Goal: Information Seeking & Learning: Check status

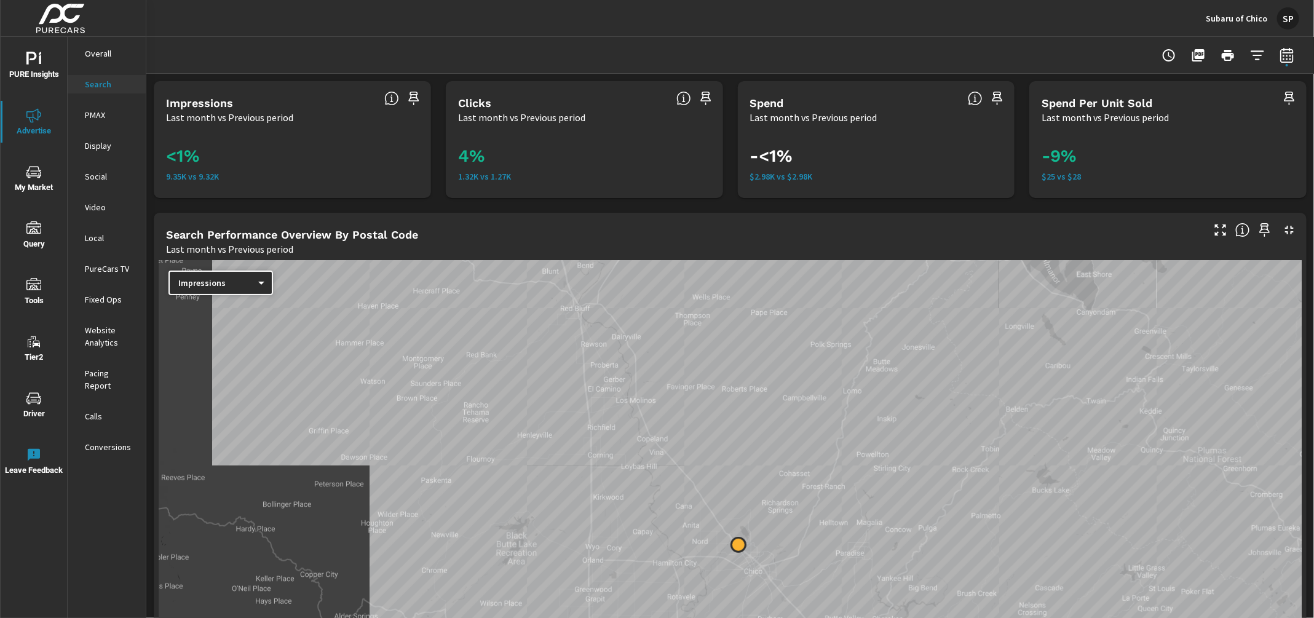
scroll to position [1166, 0]
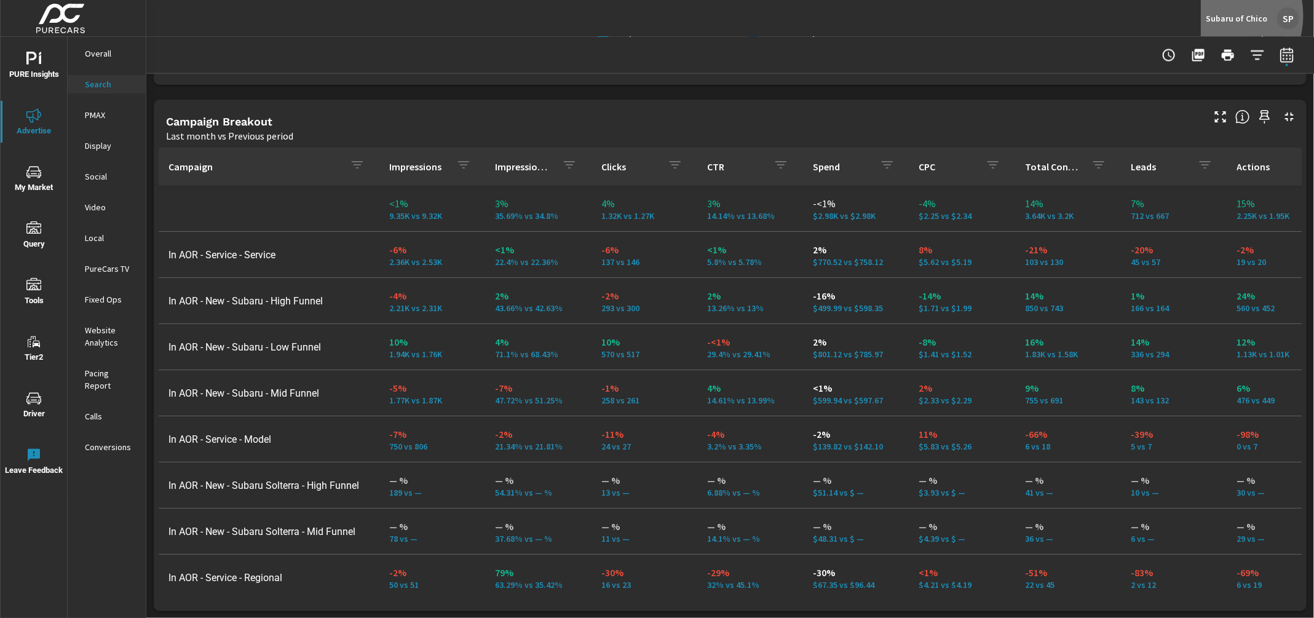
click at [1220, 15] on p "Subaru of Chico" at bounding box center [1235, 18] width 61 height 11
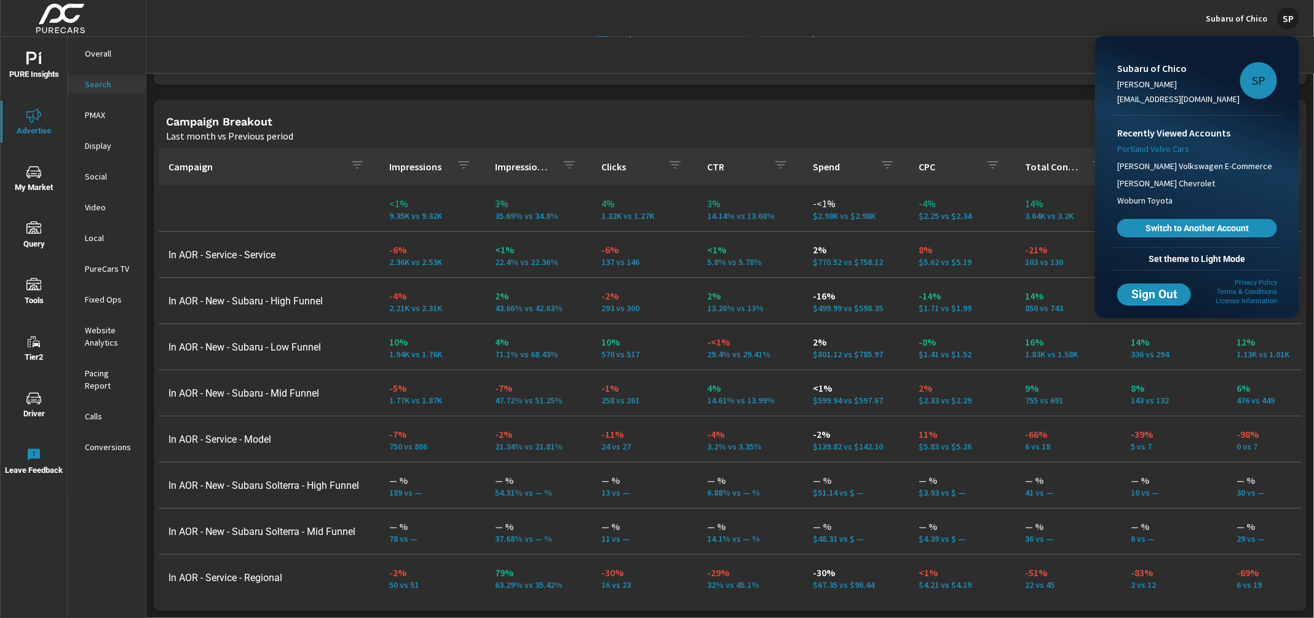
click at [1173, 149] on span "Portland Volvo Cars" at bounding box center [1153, 149] width 72 height 12
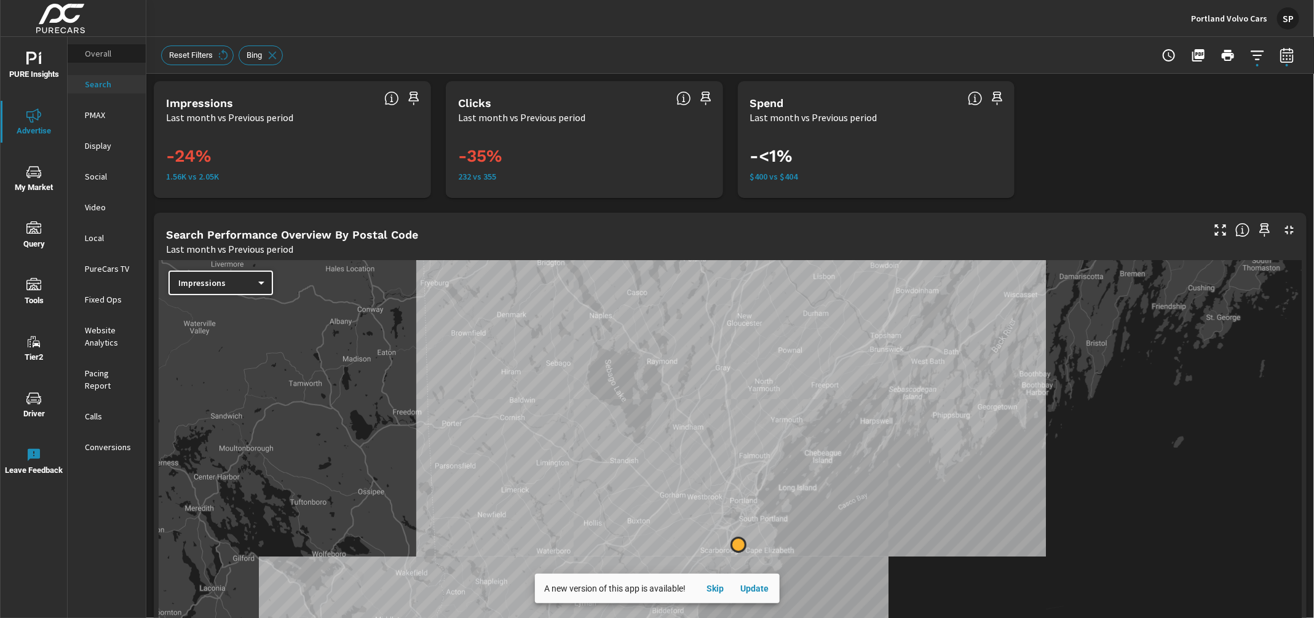
click at [93, 52] on p "Overall" at bounding box center [110, 53] width 51 height 12
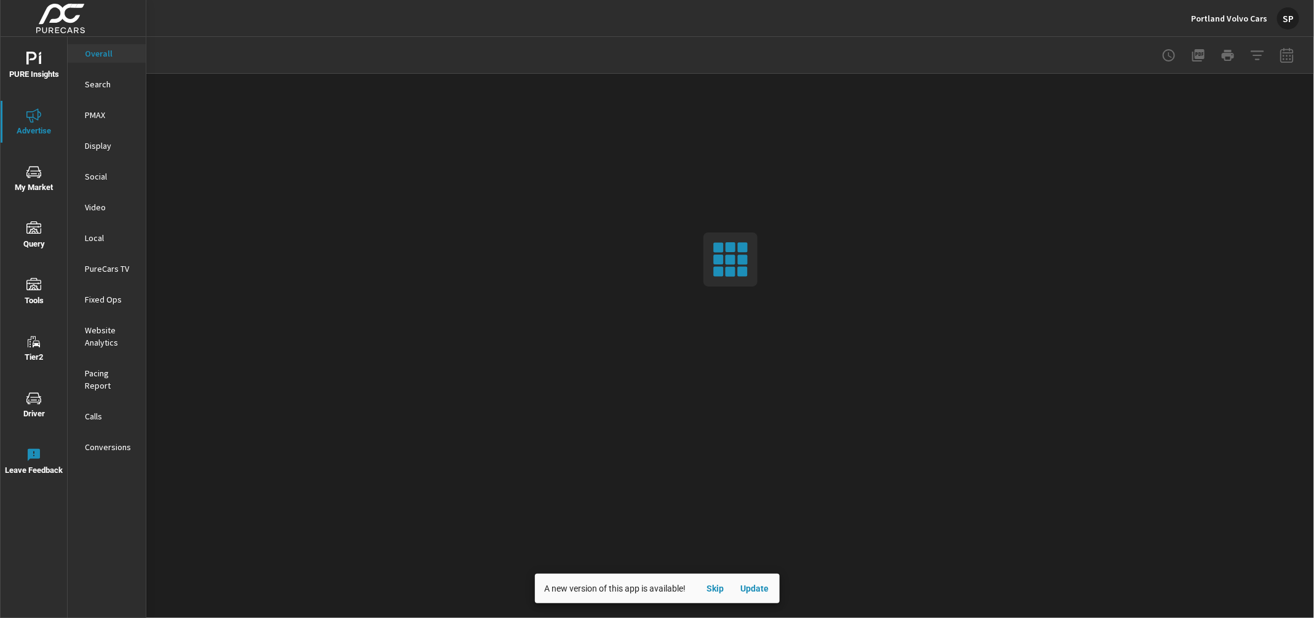
click at [34, 71] on span "PURE Insights" at bounding box center [33, 67] width 59 height 30
click at [106, 232] on p "My Report" at bounding box center [110, 238] width 51 height 12
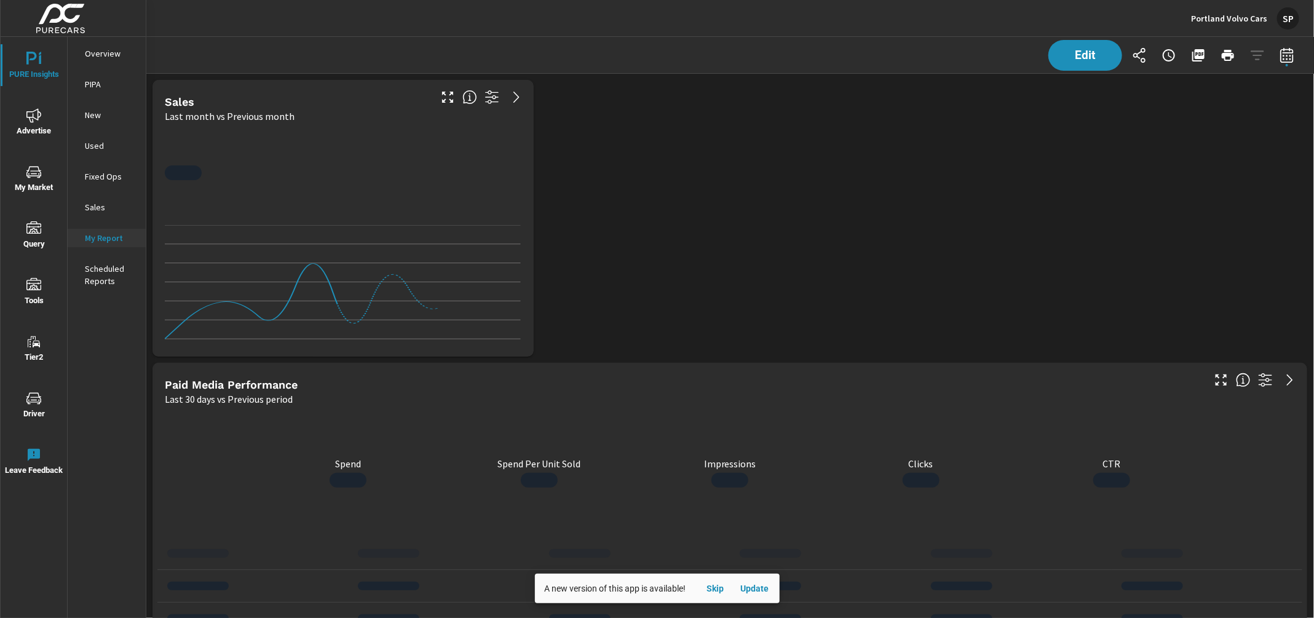
scroll to position [4248, 1168]
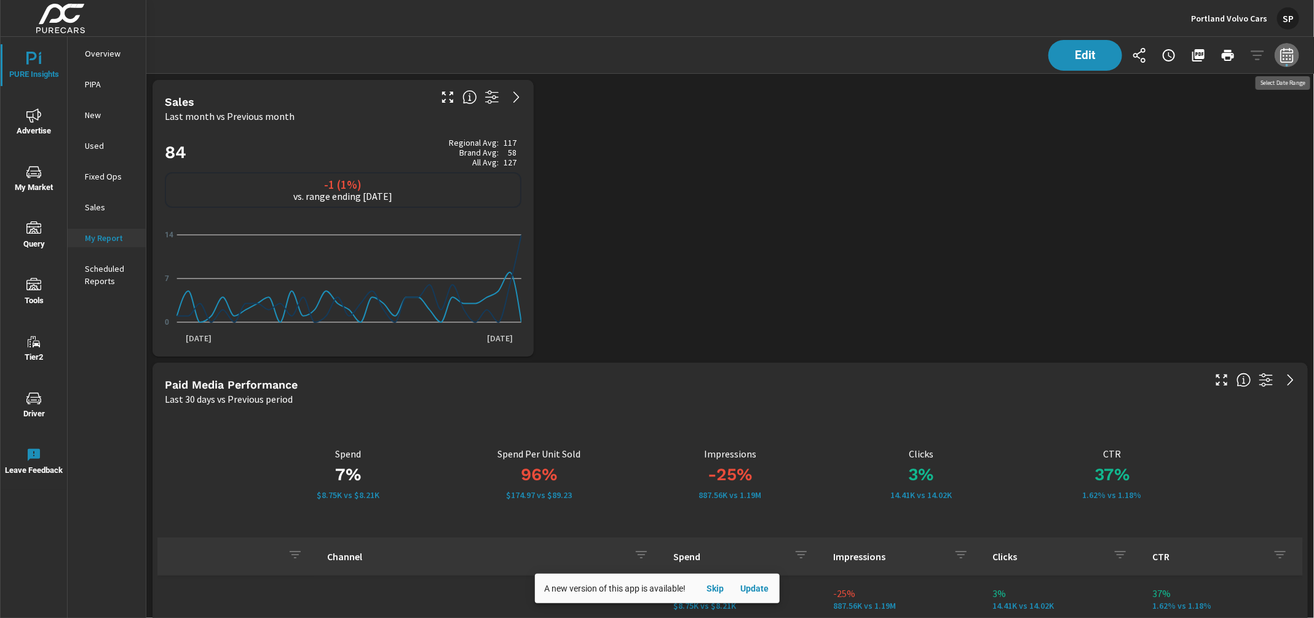
click at [1288, 58] on icon "button" at bounding box center [1286, 55] width 15 height 15
select select "Last month"
select select "Previous period"
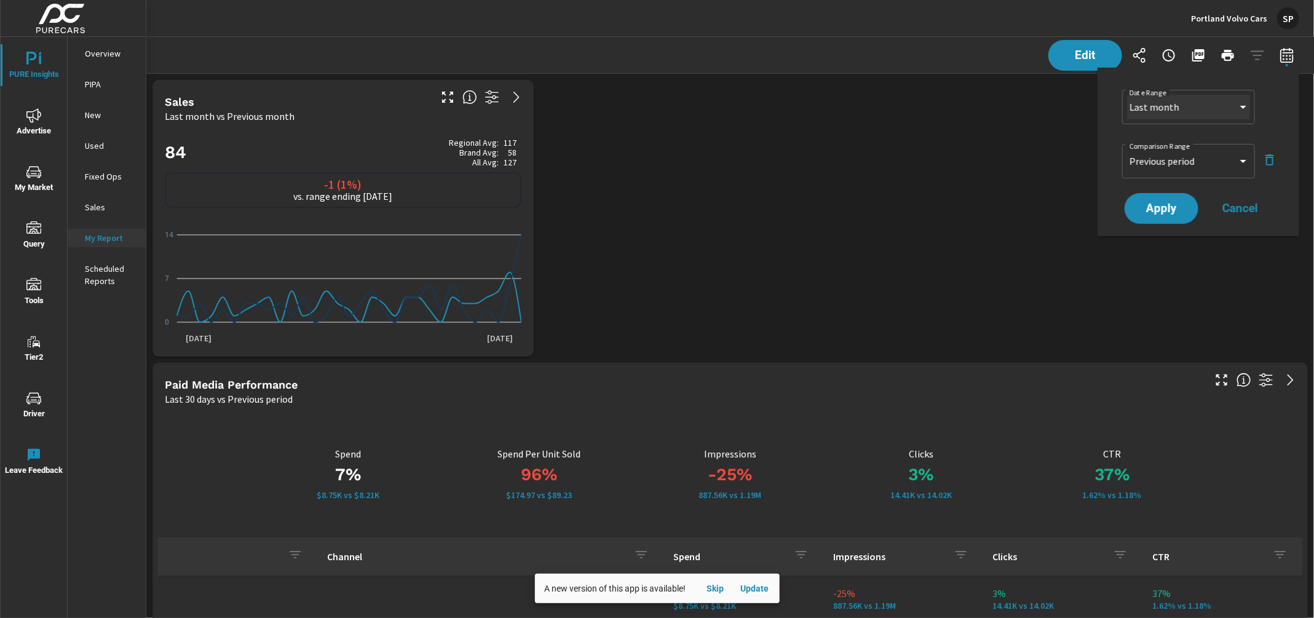
click at [1220, 108] on select "Custom Yesterday Last week Last 7 days Last 14 days Last 30 days Last 45 days L…" at bounding box center [1188, 107] width 123 height 25
click at [1127, 95] on select "Custom Yesterday Last week Last 7 days Last 14 days Last 30 days Last 45 days L…" at bounding box center [1188, 107] width 123 height 25
select select "Last 30 days"
click at [1156, 210] on span "Apply" at bounding box center [1161, 209] width 50 height 12
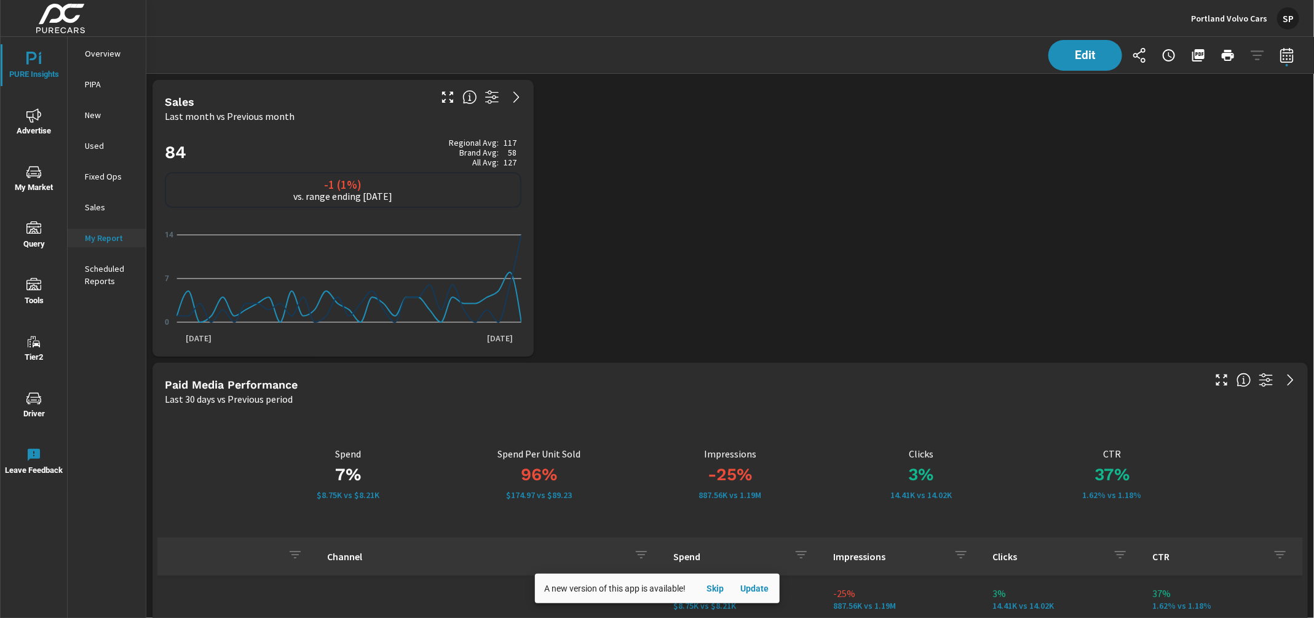
click at [1291, 16] on div "SP" at bounding box center [1288, 18] width 22 height 22
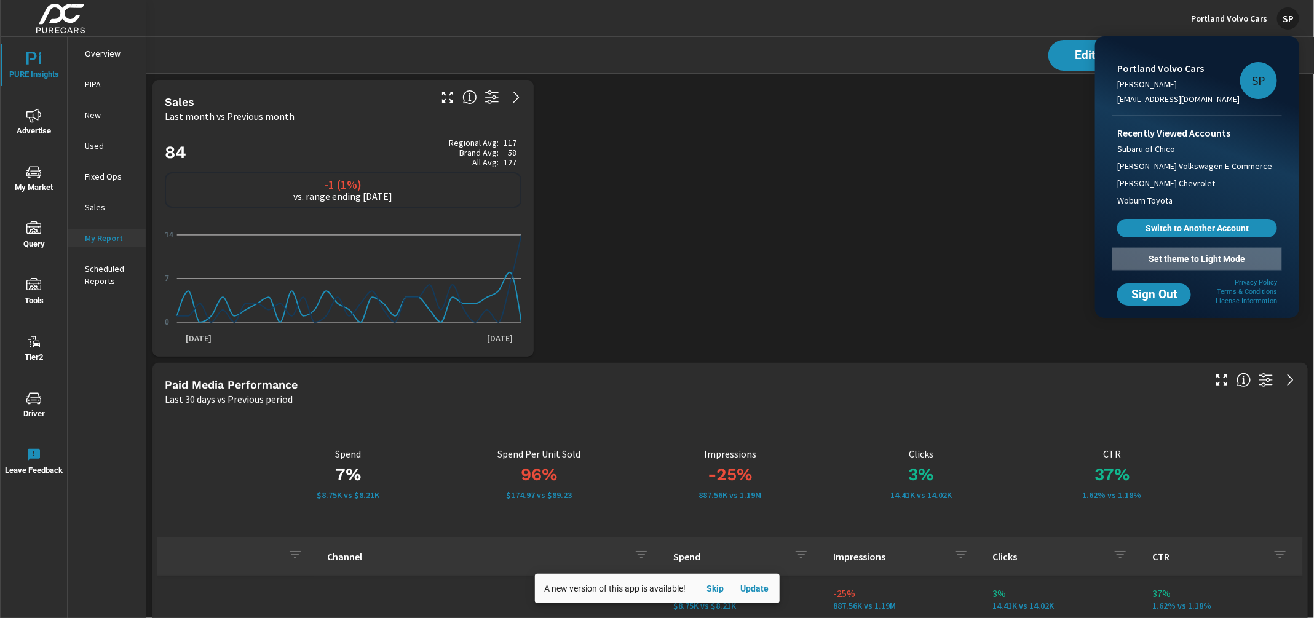
click at [1215, 254] on span "Set theme to Light Mode" at bounding box center [1197, 258] width 160 height 11
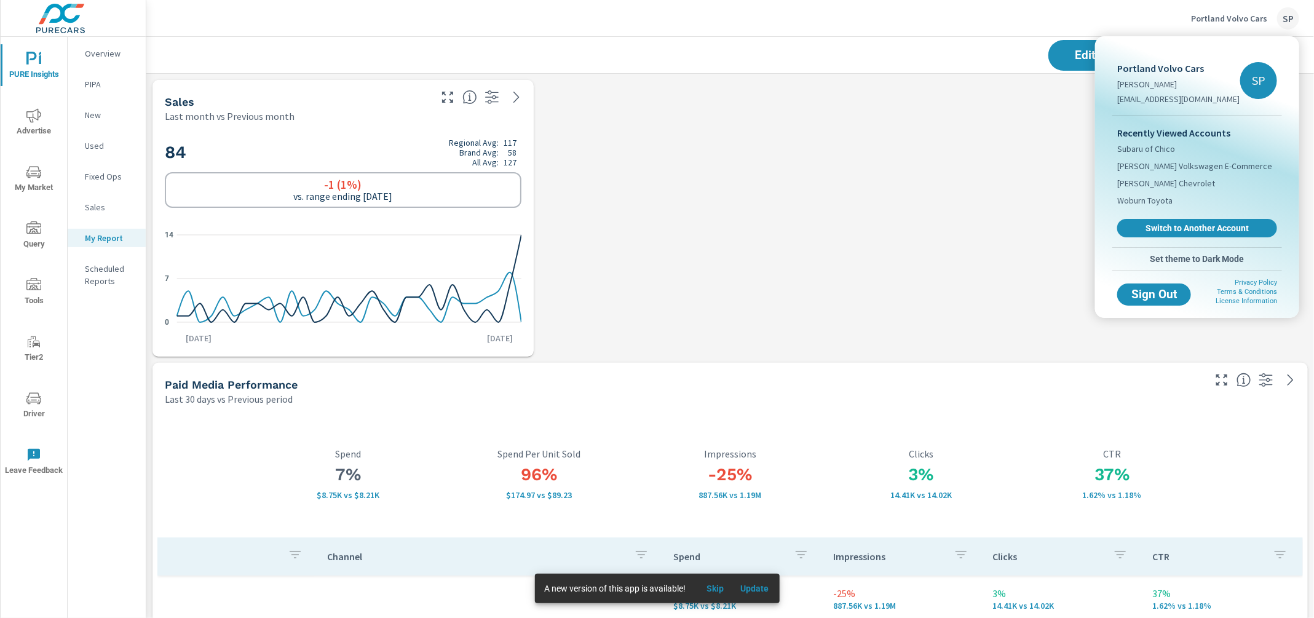
click at [805, 227] on div at bounding box center [657, 309] width 1314 height 618
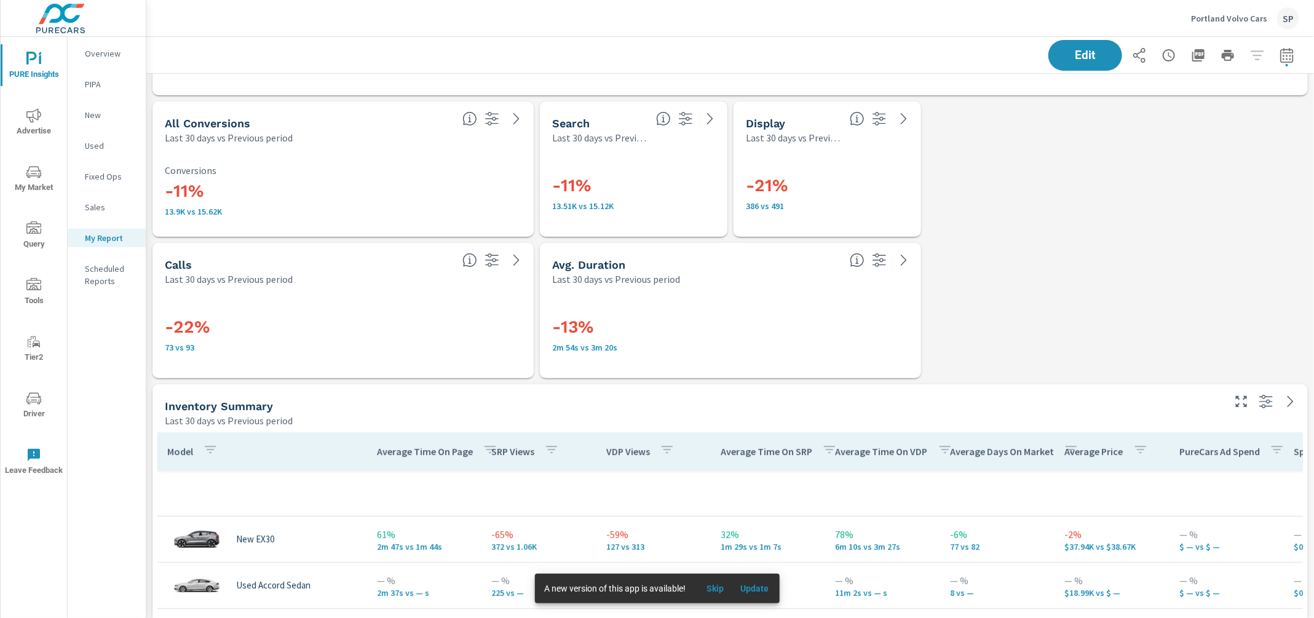
scroll to position [2536, 0]
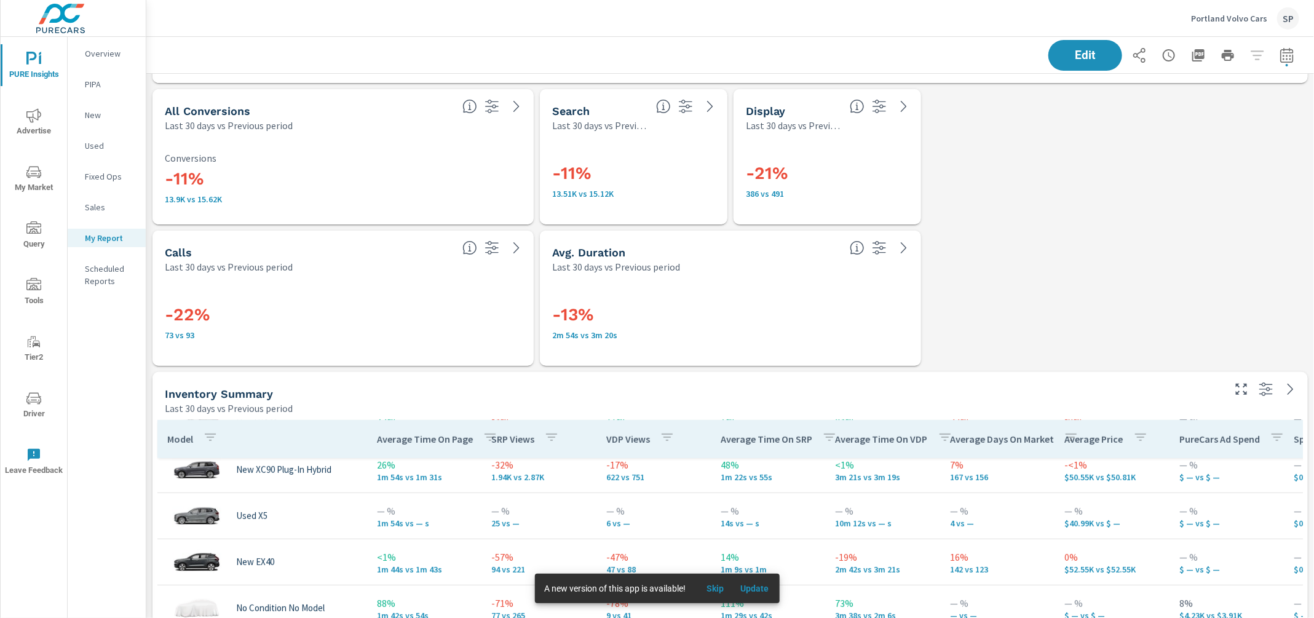
scroll to position [443, 0]
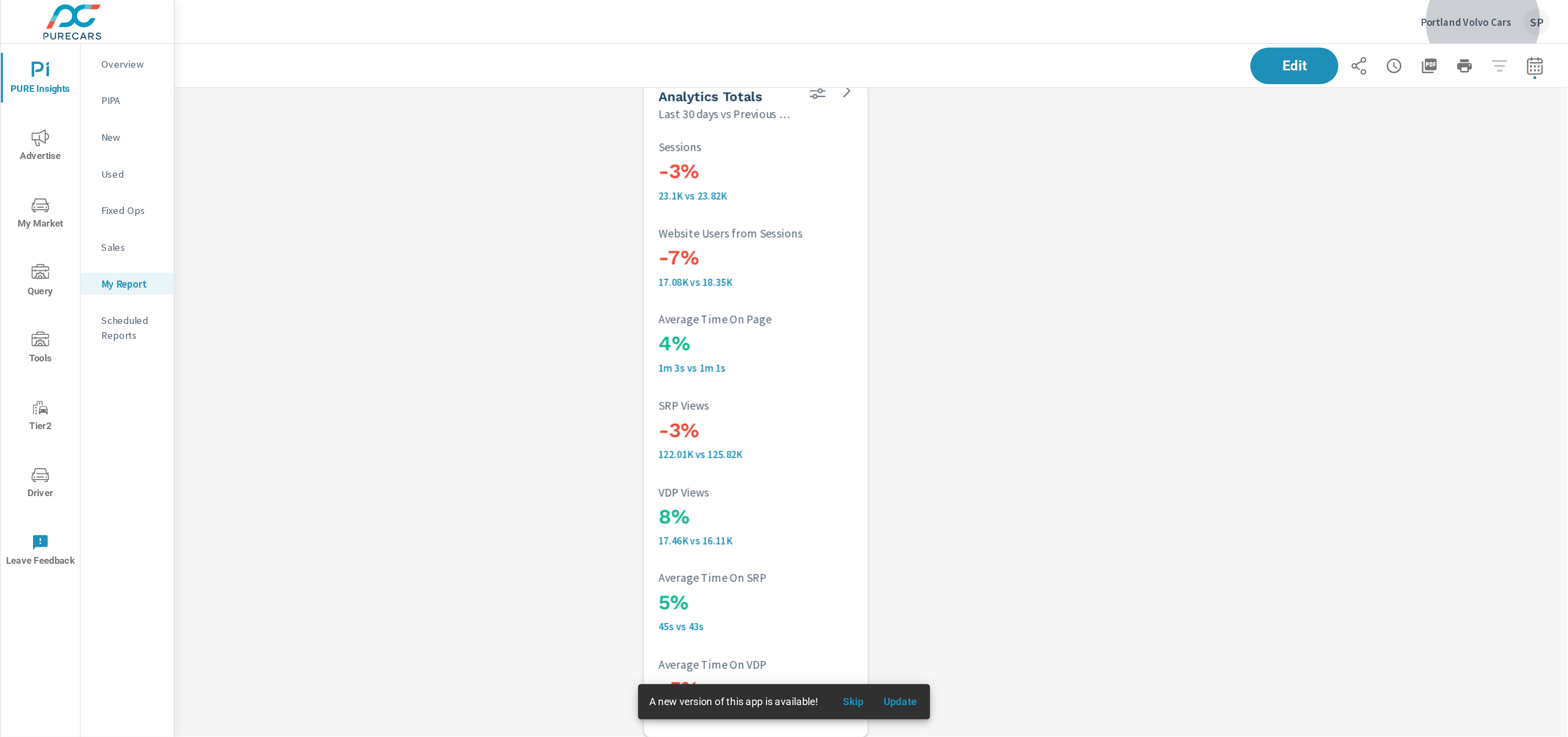
scroll to position [3799, 1437]
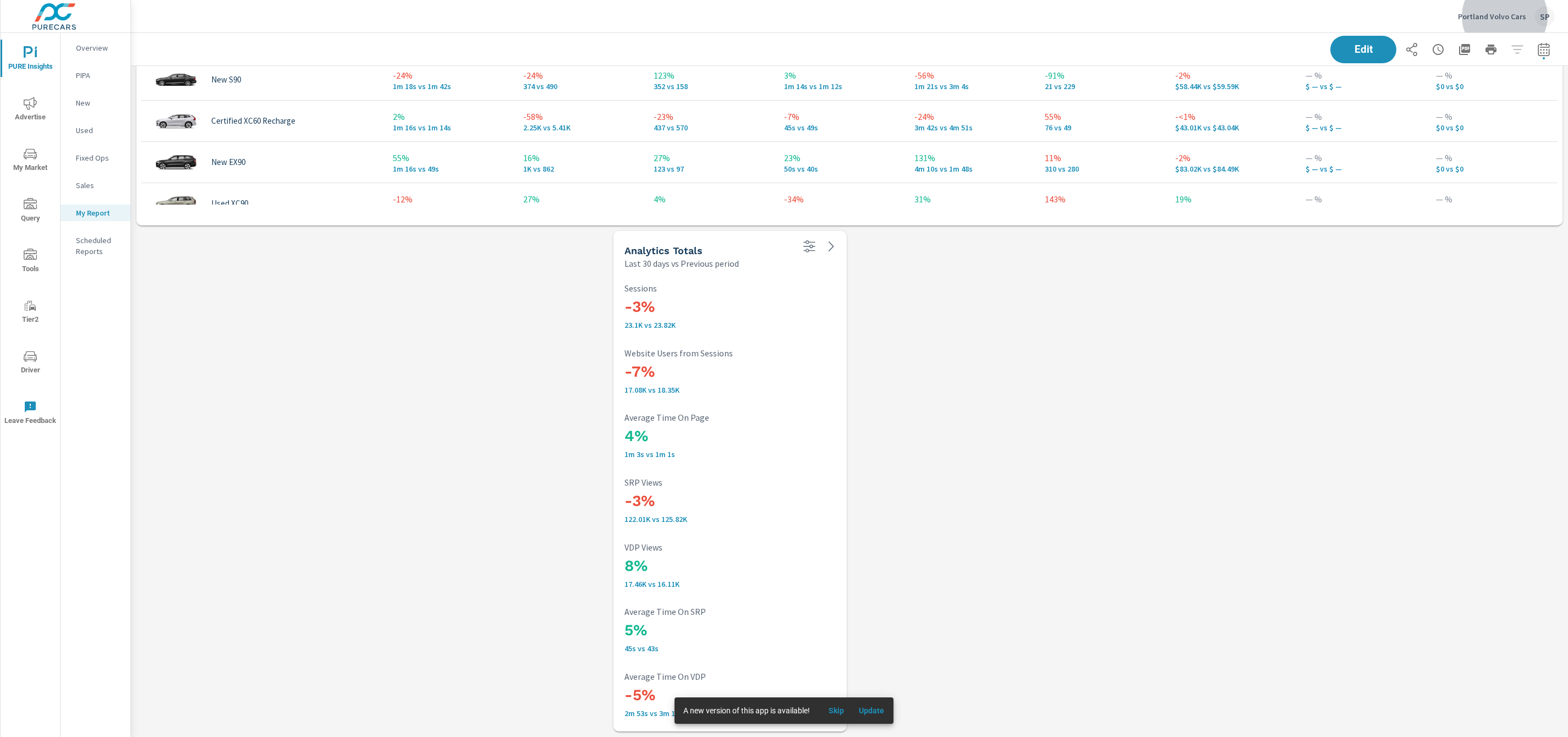
click at [837, 552] on span "Skip" at bounding box center [837, 710] width 27 height 10
